Goal: Information Seeking & Learning: Learn about a topic

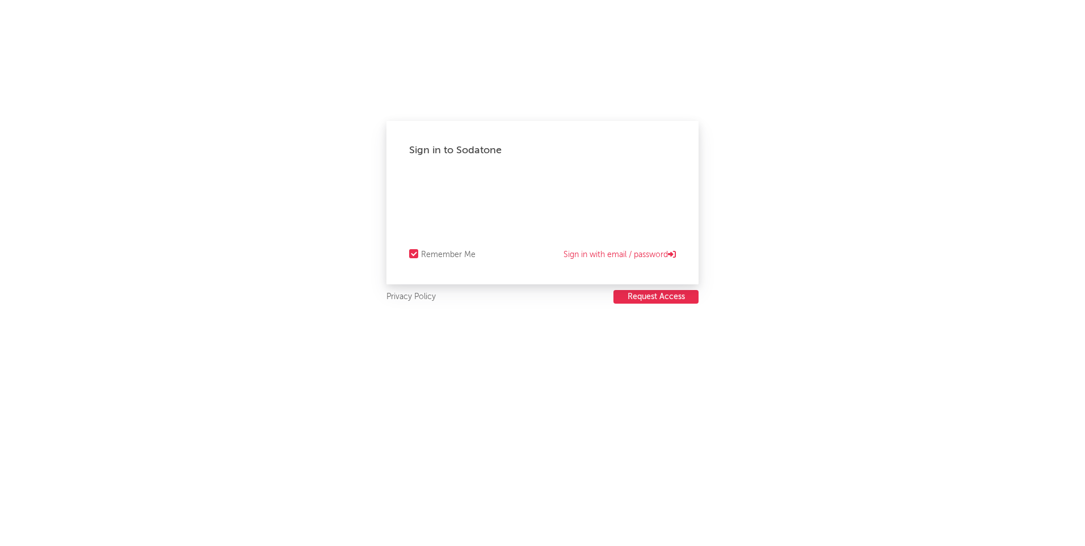
select select "warner_chappell"
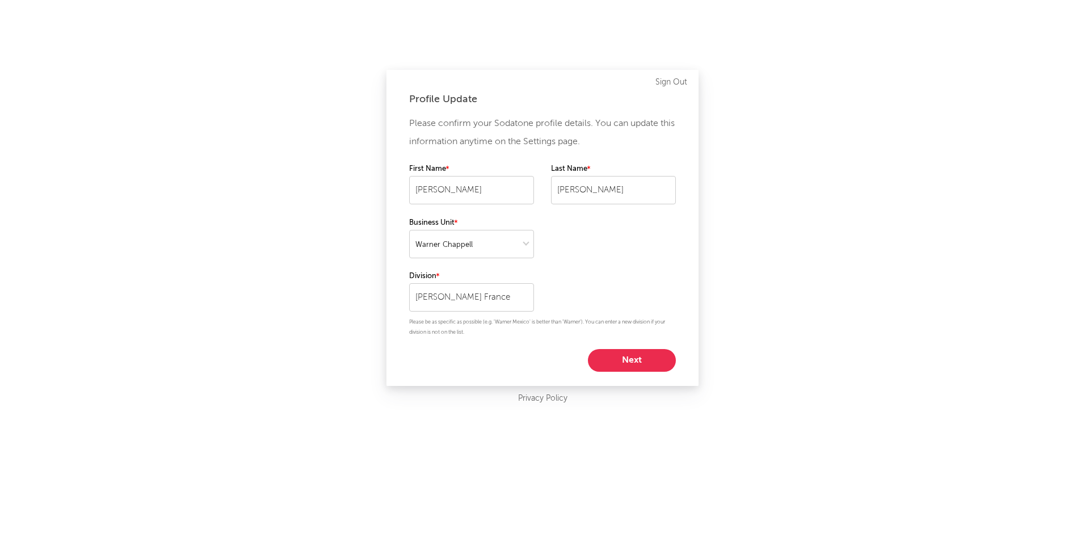
click at [615, 365] on button "Next" at bounding box center [632, 360] width 88 height 23
select select "other"
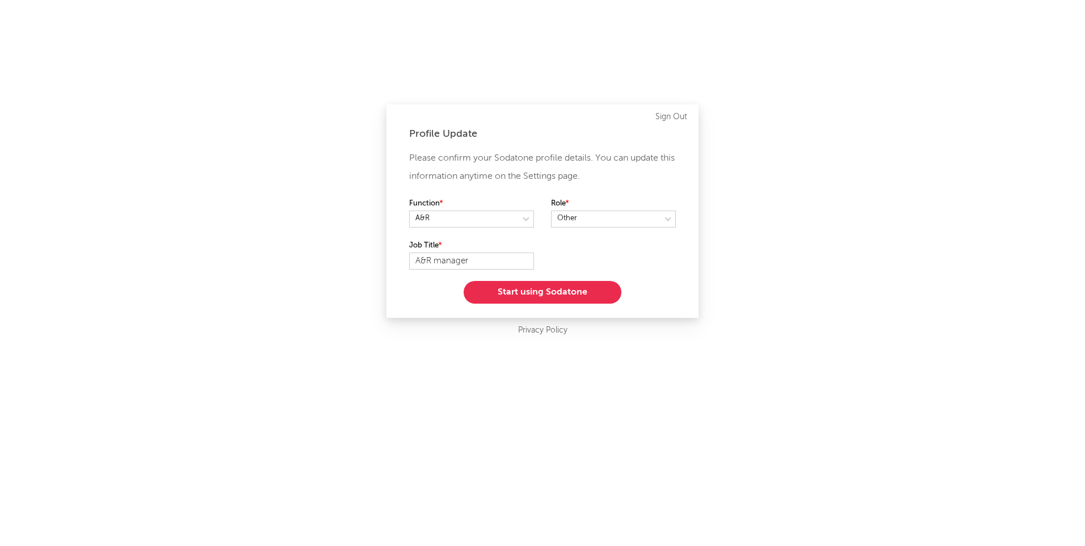
click at [539, 295] on button "Start using Sodatone" at bounding box center [543, 292] width 158 height 23
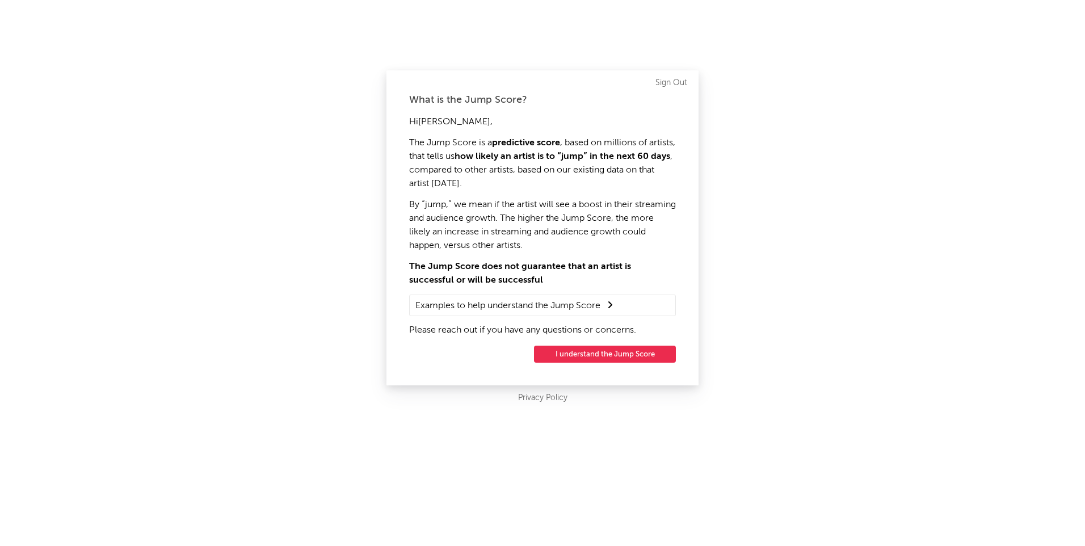
click at [589, 356] on button "I understand the Jump Score" at bounding box center [605, 354] width 142 height 17
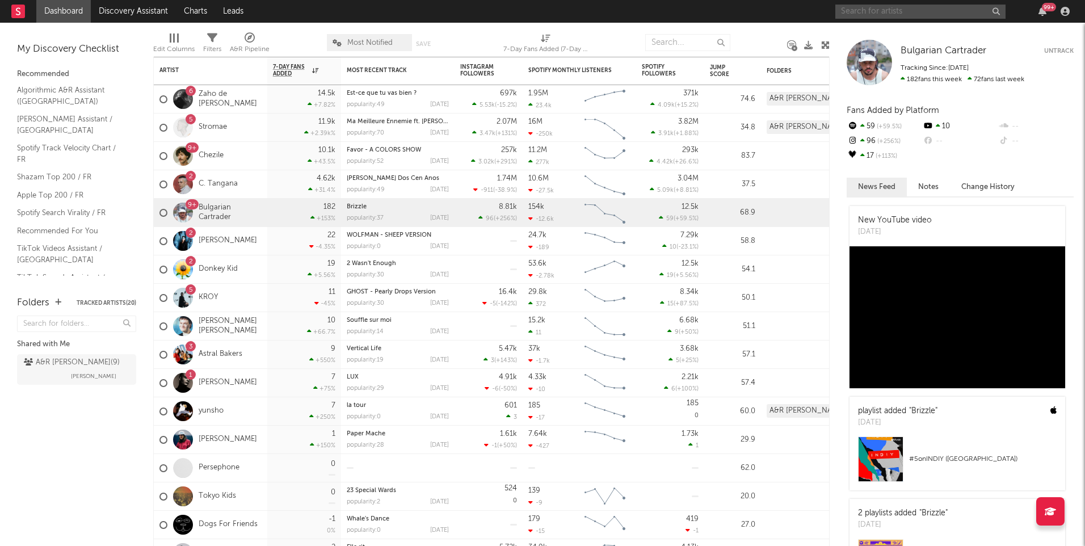
click at [863, 12] on input "text" at bounding box center [921, 12] width 170 height 14
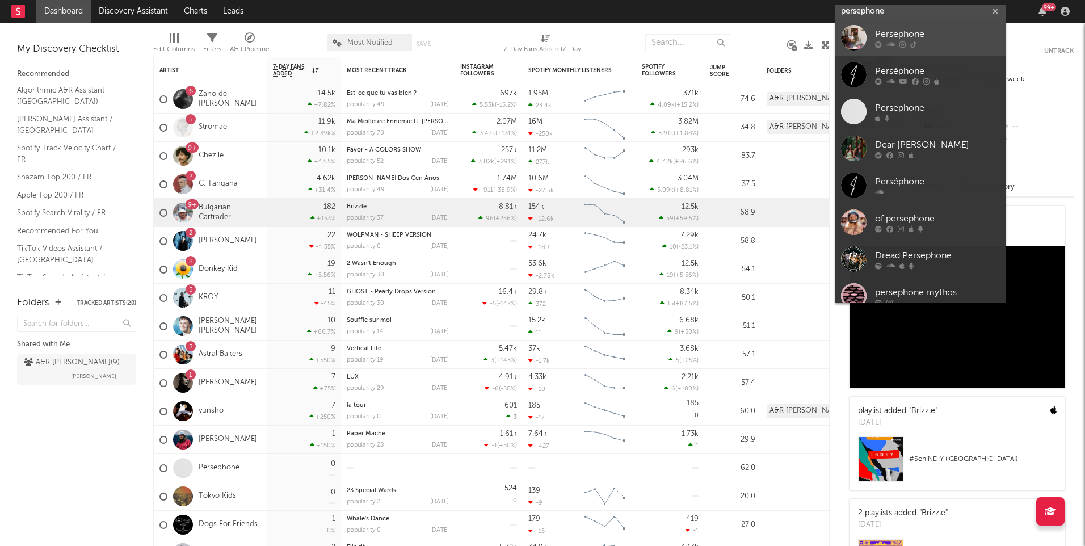
type input "persephone"
click at [892, 35] on div "Persephone" at bounding box center [937, 34] width 125 height 14
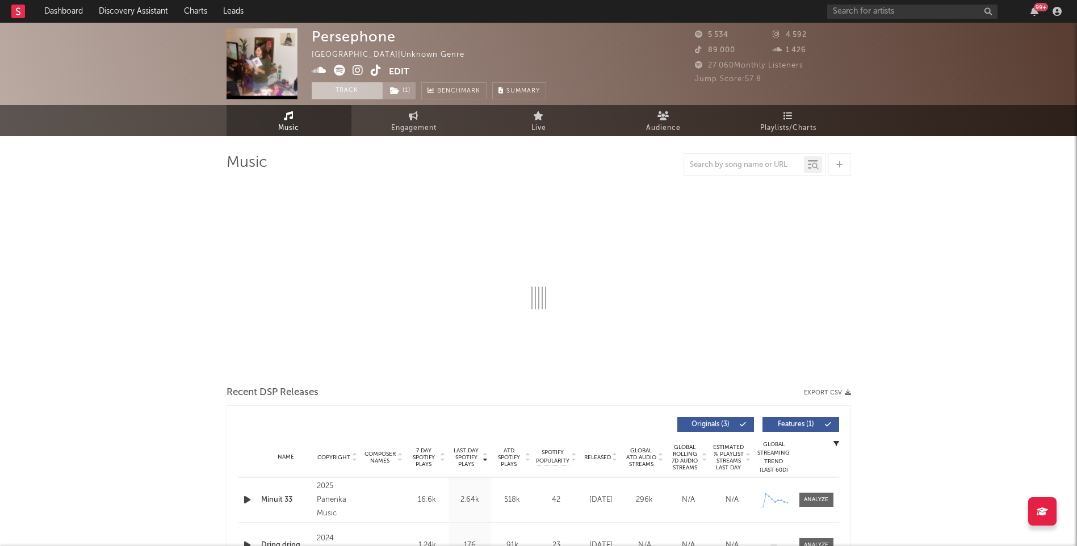
click at [337, 93] on button "Track" at bounding box center [347, 90] width 71 height 17
select select "6m"
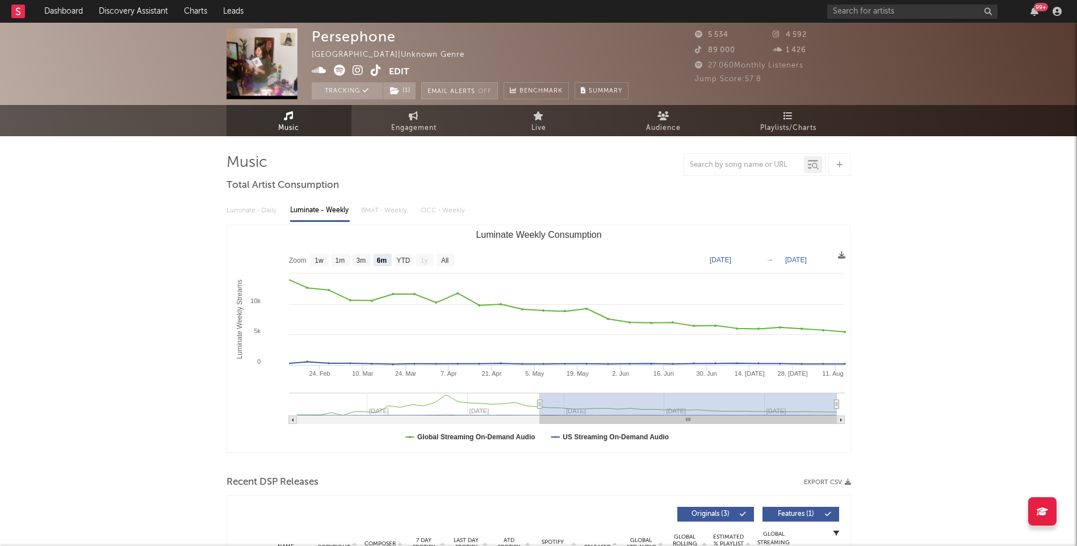
click at [451, 91] on button "Email Alerts Off" at bounding box center [459, 90] width 77 height 17
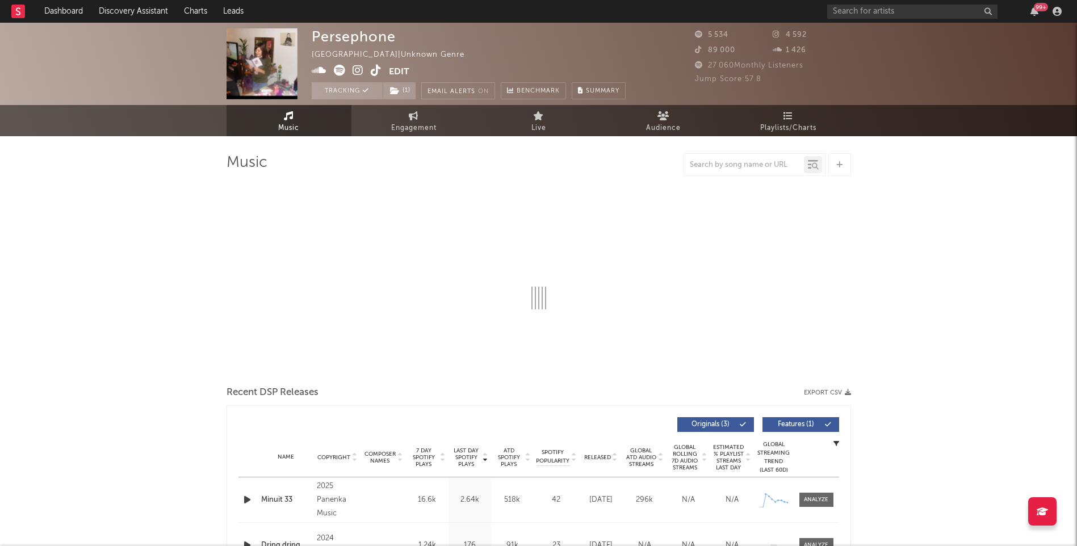
select select "6m"
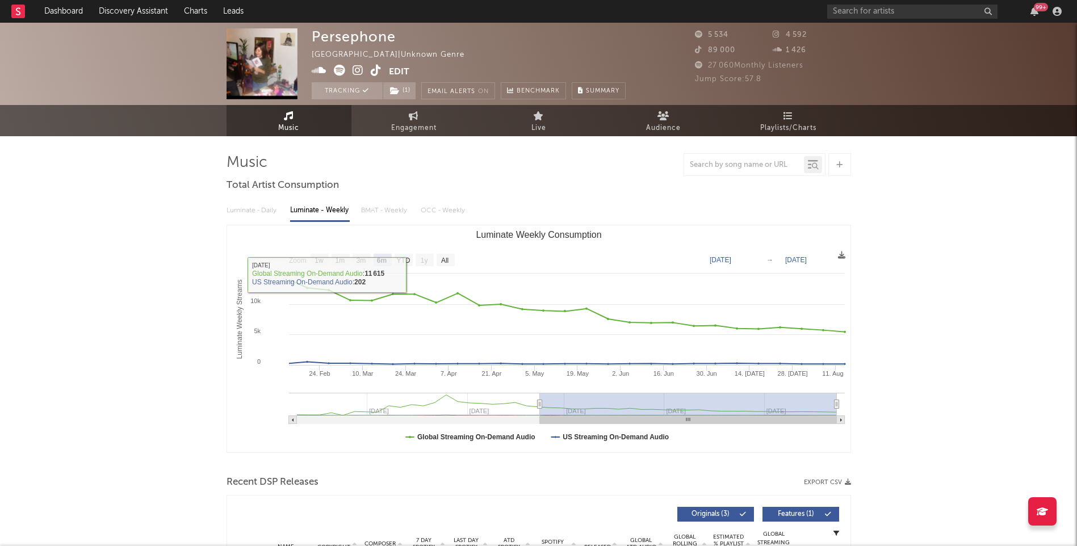
click at [251, 220] on div "Luminate - Daily Luminate - Weekly BMAT - Weekly OCC - Weekly" at bounding box center [538, 210] width 624 height 19
click at [252, 211] on div "Luminate - Daily Luminate - Weekly BMAT - Weekly OCC - Weekly" at bounding box center [538, 210] width 624 height 19
click at [357, 213] on div "Luminate - Daily Luminate - Weekly BMAT - Weekly OCC - Weekly" at bounding box center [538, 210] width 624 height 19
click at [391, 129] on span "Engagement" at bounding box center [413, 128] width 45 height 14
select select "1w"
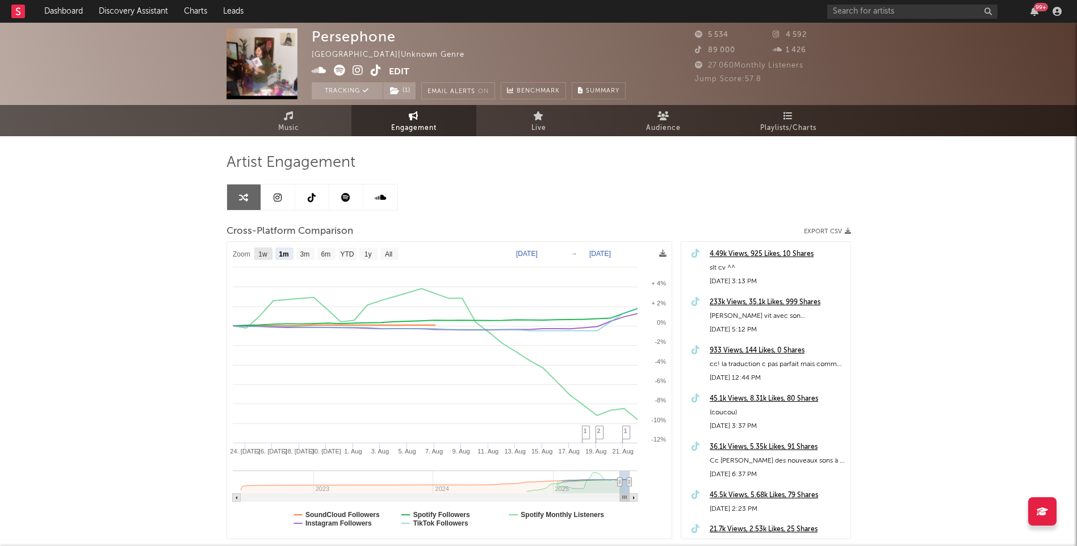
click at [266, 252] on text "1w" at bounding box center [262, 254] width 9 height 8
select select "1w"
type input "2025-08-16"
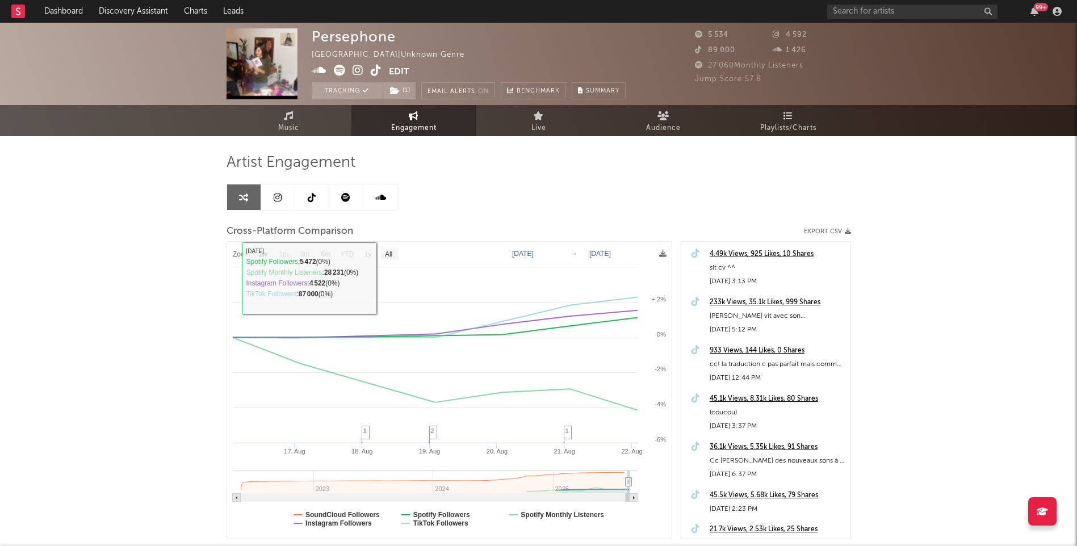
click at [236, 256] on text "Zoom" at bounding box center [242, 254] width 18 height 8
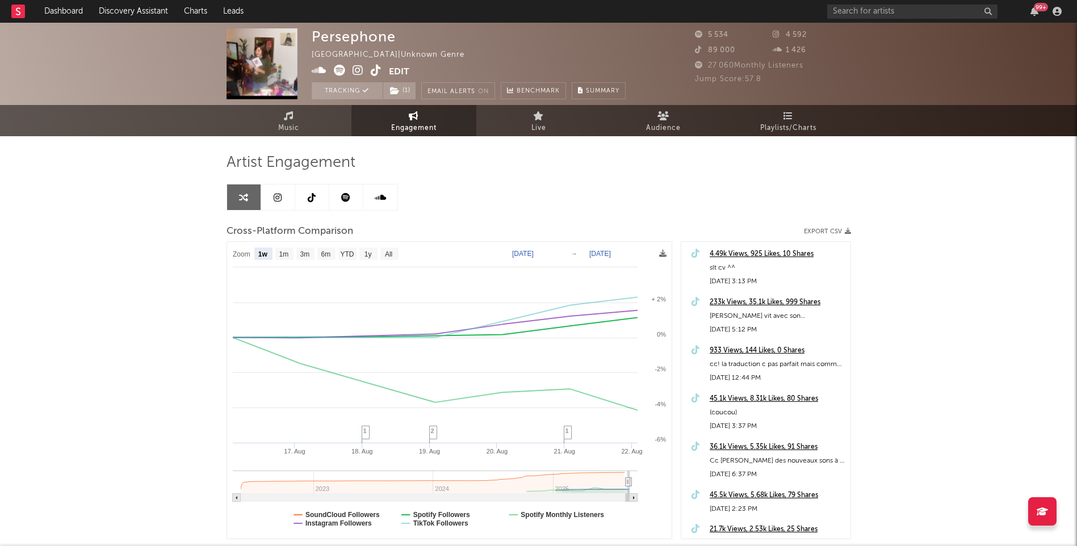
click at [237, 255] on text "Zoom" at bounding box center [242, 254] width 18 height 8
click at [389, 250] on text "All" at bounding box center [387, 254] width 7 height 8
select select "All"
type input "2022-05-23"
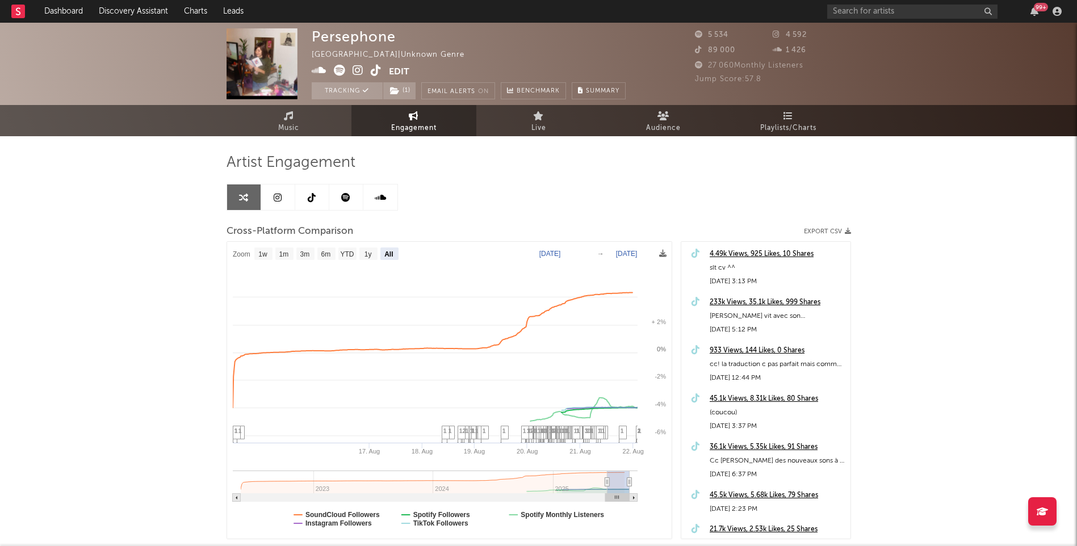
select select "All"
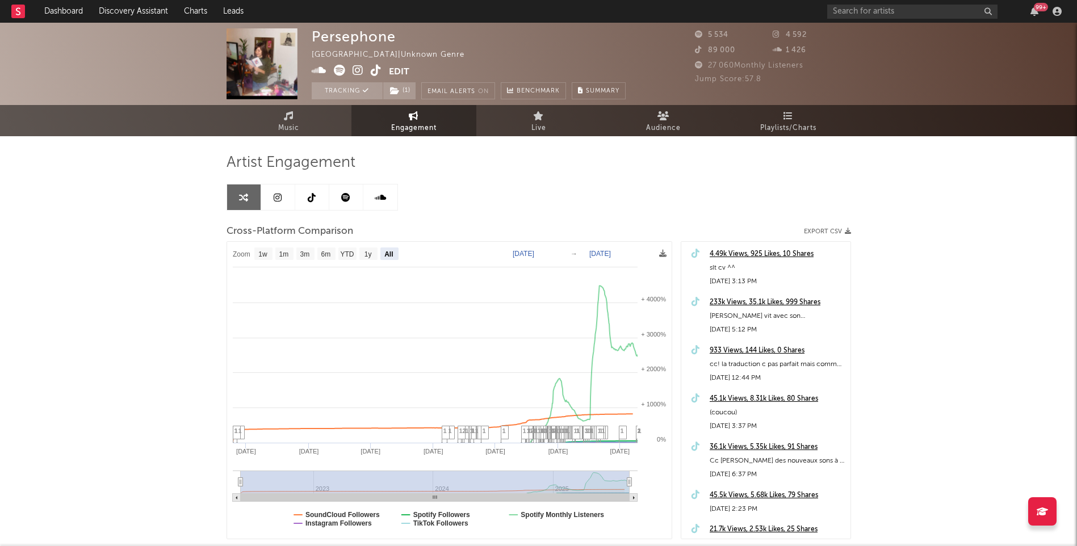
click at [373, 69] on icon at bounding box center [376, 70] width 11 height 11
click at [355, 73] on icon at bounding box center [357, 70] width 11 height 11
click at [313, 74] on icon at bounding box center [319, 70] width 15 height 11
